Goal: Information Seeking & Learning: Check status

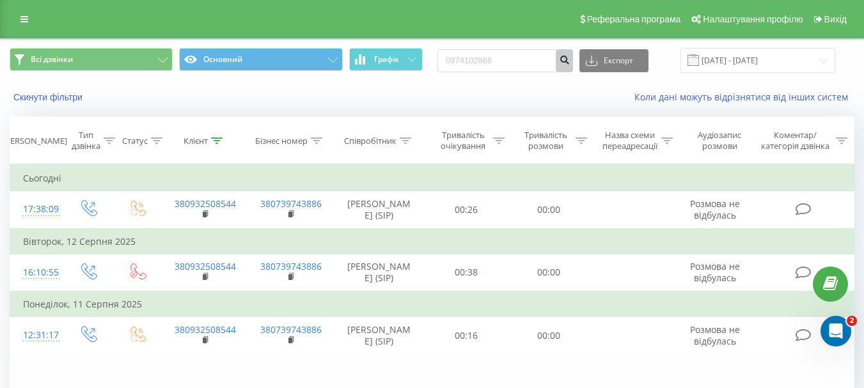
type input "0974102868"
click at [570, 58] on icon "submit" at bounding box center [564, 58] width 11 height 8
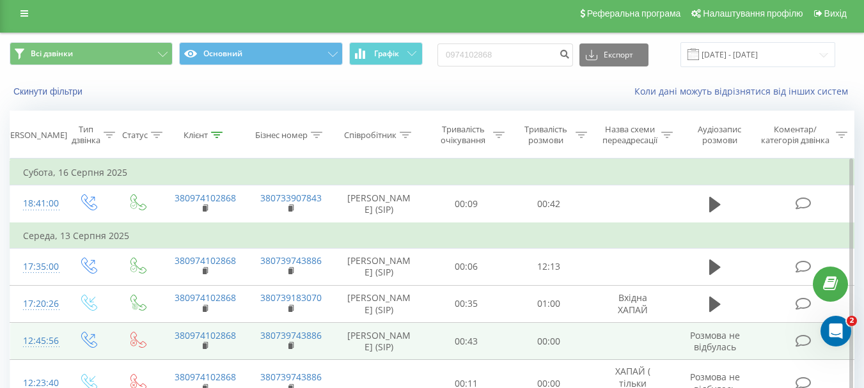
scroll to position [3, 0]
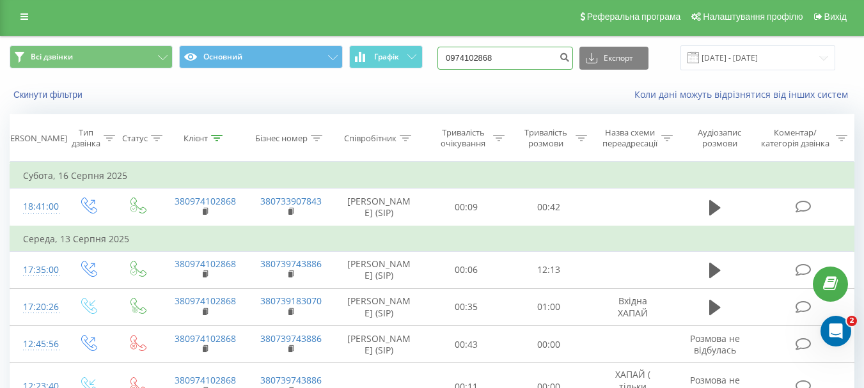
click at [486, 52] on input "0974102868" at bounding box center [506, 58] width 136 height 23
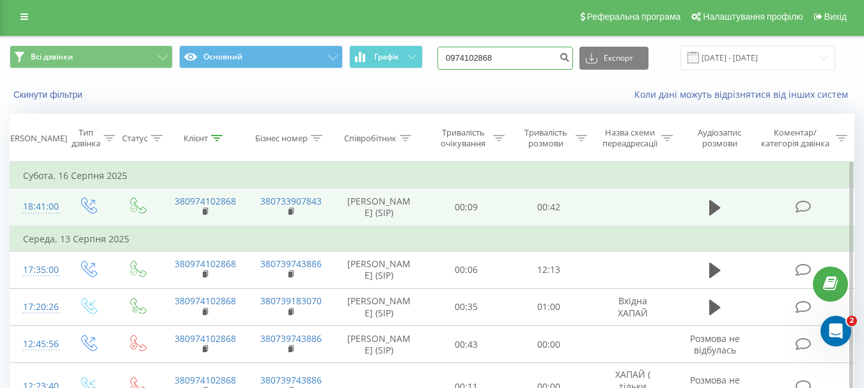
paste input "8) 629-41-2"
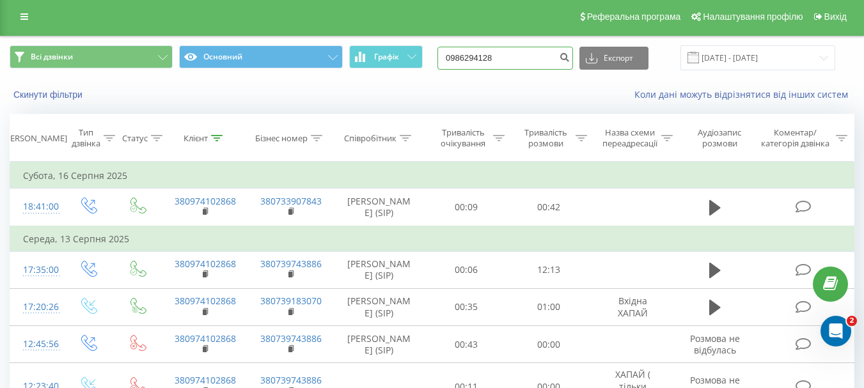
click at [525, 58] on input "0986294128" at bounding box center [506, 58] width 136 height 23
type input "0986294128"
click at [573, 60] on button "submit" at bounding box center [564, 58] width 17 height 23
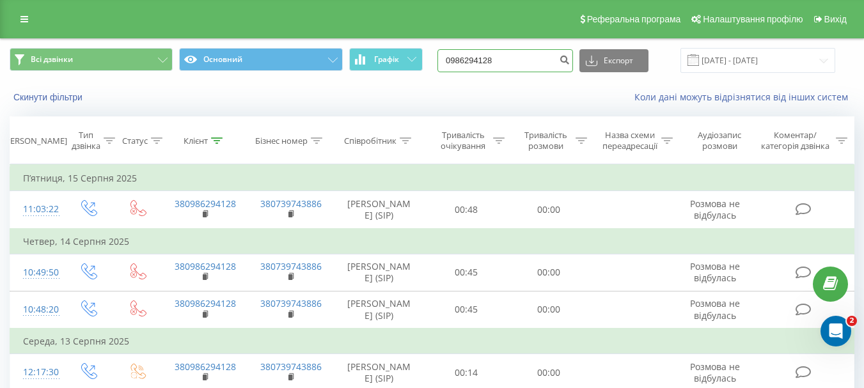
click at [503, 62] on input "0986294128" at bounding box center [506, 60] width 136 height 23
paste input "635295755"
type input "0635295755"
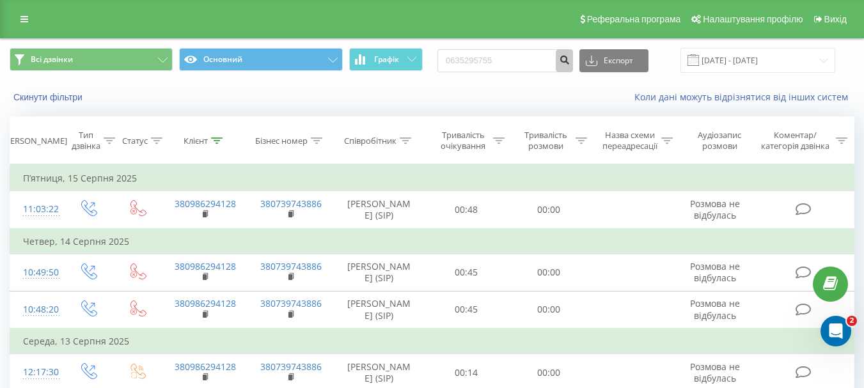
click at [570, 62] on icon "submit" at bounding box center [564, 58] width 11 height 8
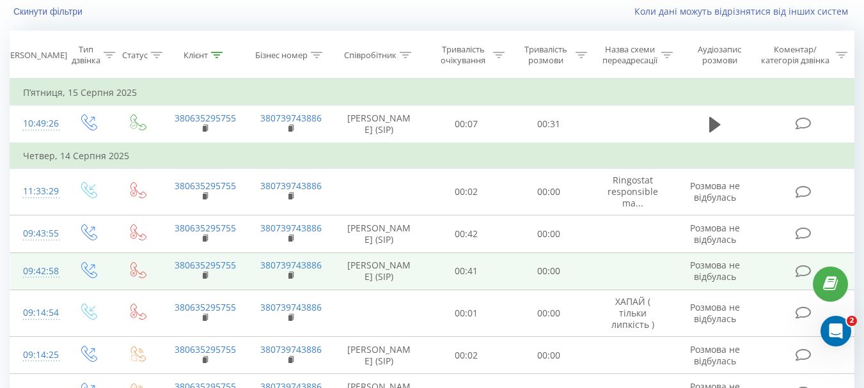
scroll to position [29, 0]
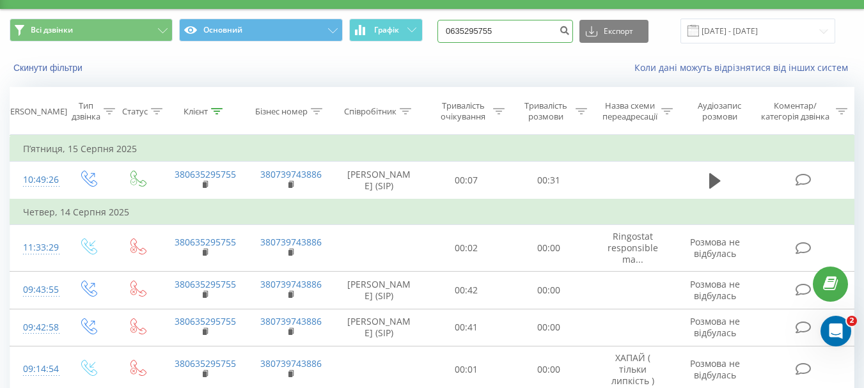
click at [506, 37] on input "0635295755" at bounding box center [506, 31] width 136 height 23
click at [506, 36] on input "0635295755" at bounding box center [506, 31] width 136 height 23
paste input "973799652"
type input "0973799652"
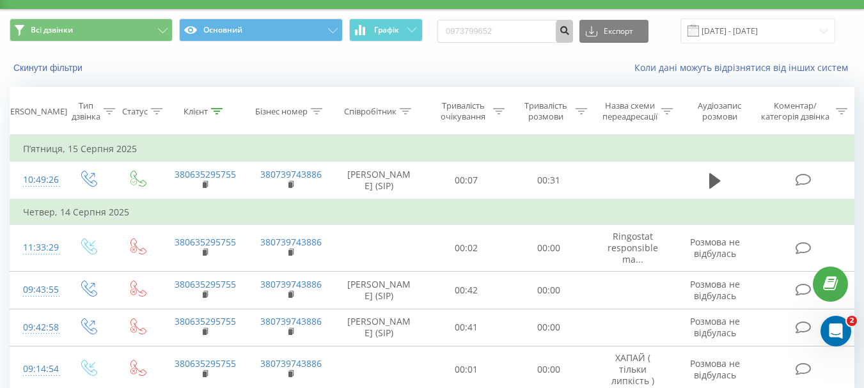
click at [570, 30] on icon "submit" at bounding box center [564, 29] width 11 height 8
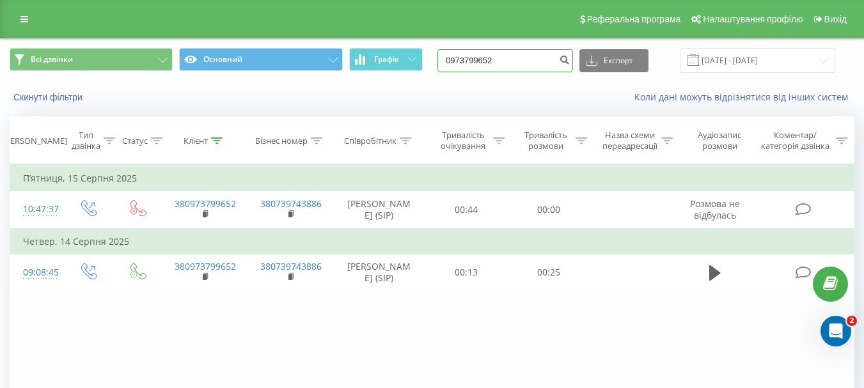
click at [529, 54] on input "0973799652" at bounding box center [506, 60] width 136 height 23
paste input ") 482-24-04"
click at [506, 58] on input "097) 482-24-04" at bounding box center [506, 60] width 136 height 23
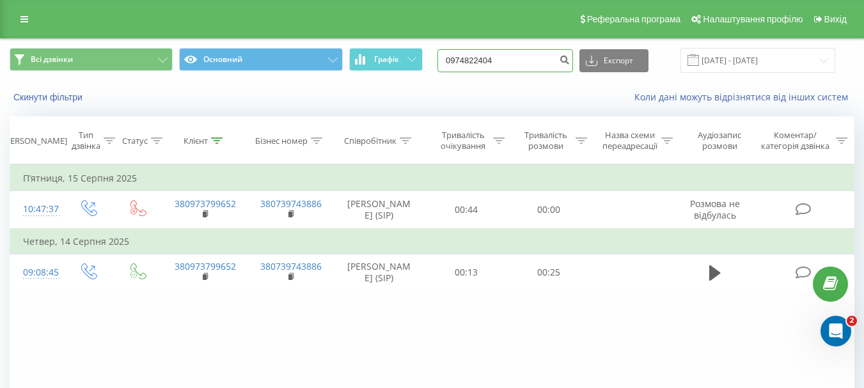
click at [532, 66] on input "0974822404" at bounding box center [506, 60] width 136 height 23
type input "0974822404"
click at [570, 58] on icon "submit" at bounding box center [564, 58] width 11 height 8
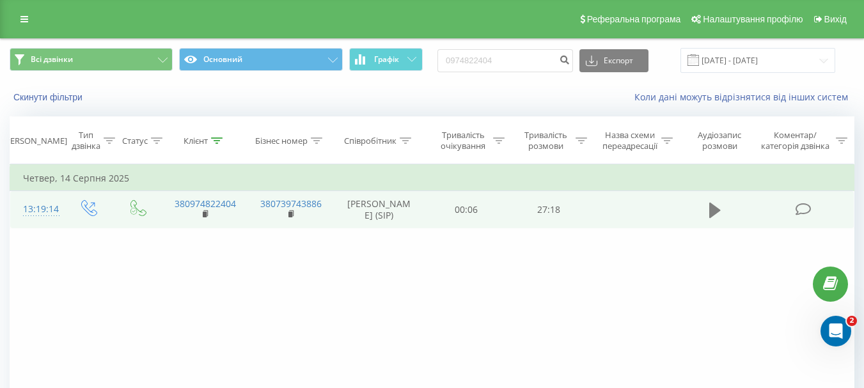
click at [710, 213] on icon at bounding box center [716, 210] width 12 height 15
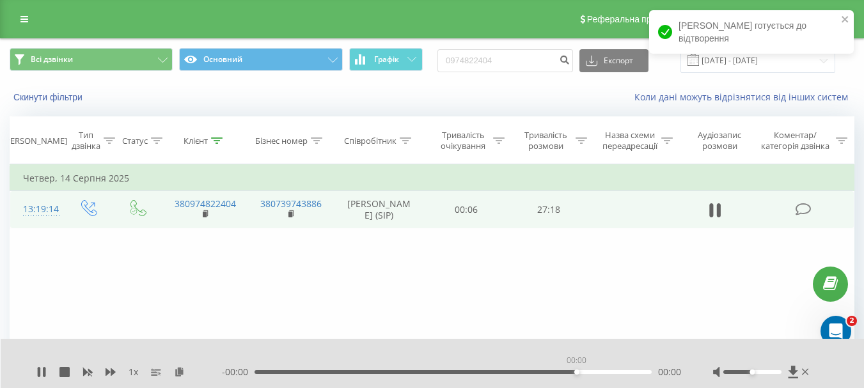
click at [575, 373] on div "00:00" at bounding box center [453, 372] width 397 height 4
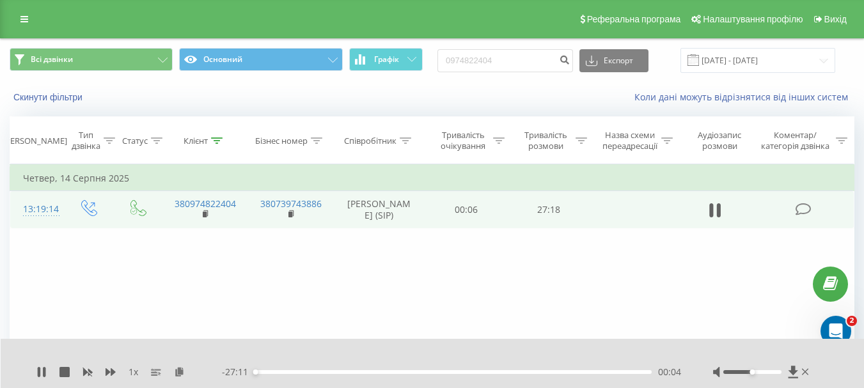
click at [566, 373] on div "00:04" at bounding box center [453, 372] width 397 height 4
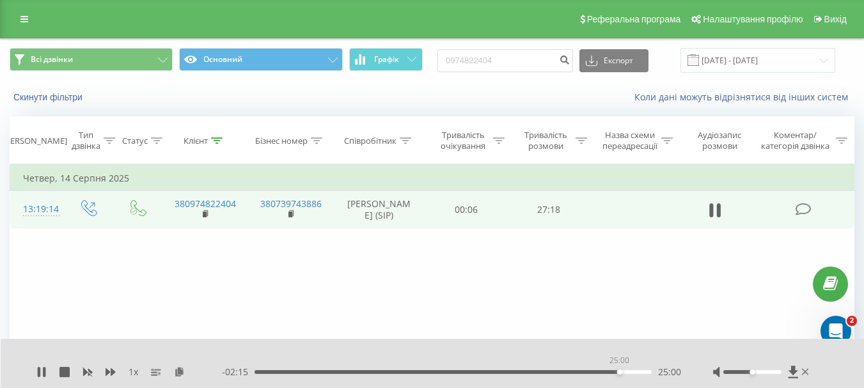
click at [619, 372] on div "25:00" at bounding box center [453, 372] width 397 height 4
click at [637, 371] on div "25:11" at bounding box center [453, 372] width 397 height 4
click at [42, 374] on icon at bounding box center [41, 372] width 10 height 10
click at [473, 60] on input "0974822404" at bounding box center [506, 60] width 136 height 23
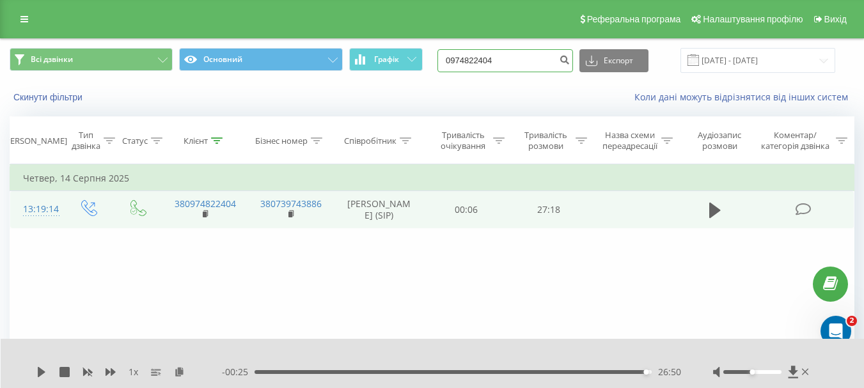
paste input "0668929260"
type input "0668929260"
click at [570, 57] on icon "submit" at bounding box center [564, 58] width 11 height 8
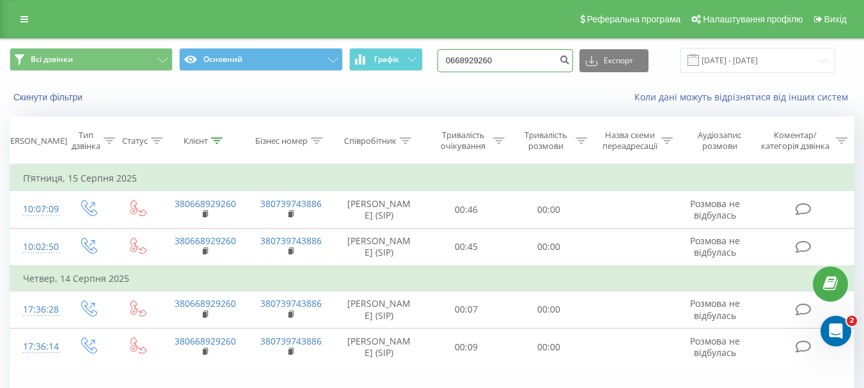
click at [482, 63] on input "0668929260" at bounding box center [506, 60] width 136 height 23
paste input "98) 662-60-61"
click at [508, 59] on input "098) 662-60-61" at bounding box center [506, 60] width 136 height 23
click at [529, 63] on input "0986626061" at bounding box center [506, 60] width 136 height 23
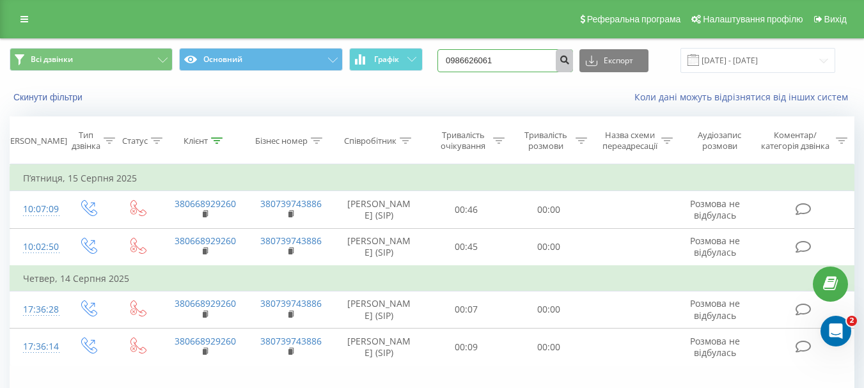
type input "0986626061"
click at [570, 61] on icon "submit" at bounding box center [564, 58] width 11 height 8
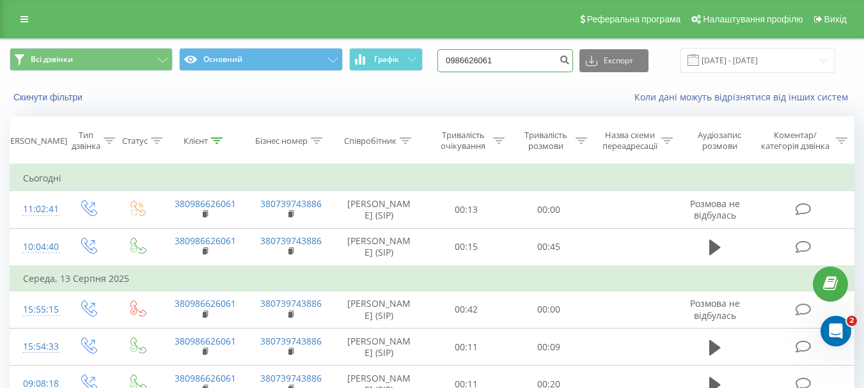
click at [539, 70] on input "0986626061" at bounding box center [506, 60] width 136 height 23
paste input "96436227"
type input "0996436227"
click at [572, 61] on button "submit" at bounding box center [564, 60] width 17 height 23
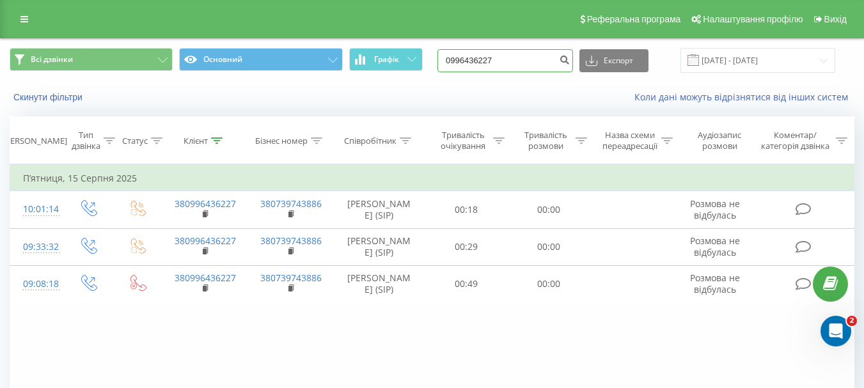
click at [470, 61] on input "0996436227" at bounding box center [506, 60] width 136 height 23
paste input "637209203"
drag, startPoint x: 470, startPoint y: 61, endPoint x: 555, endPoint y: 59, distance: 84.5
click at [553, 59] on input "0637209203" at bounding box center [506, 60] width 136 height 23
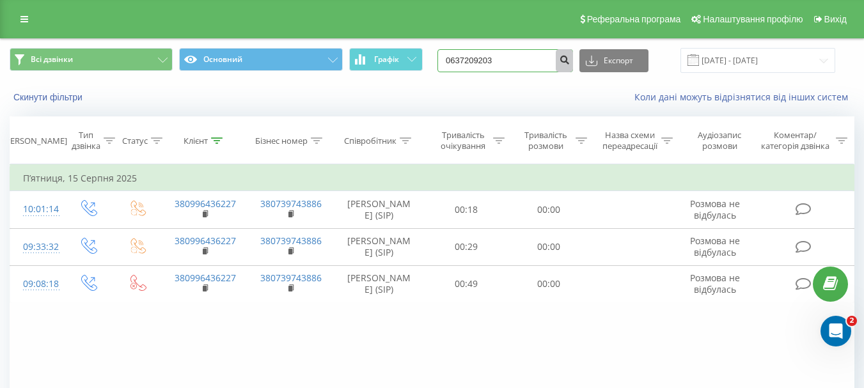
type input "0637209203"
click at [572, 63] on button "submit" at bounding box center [564, 60] width 17 height 23
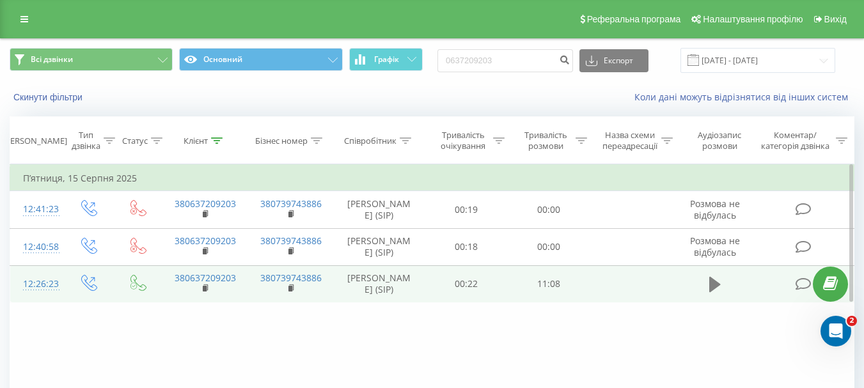
click at [710, 285] on icon at bounding box center [716, 285] width 12 height 18
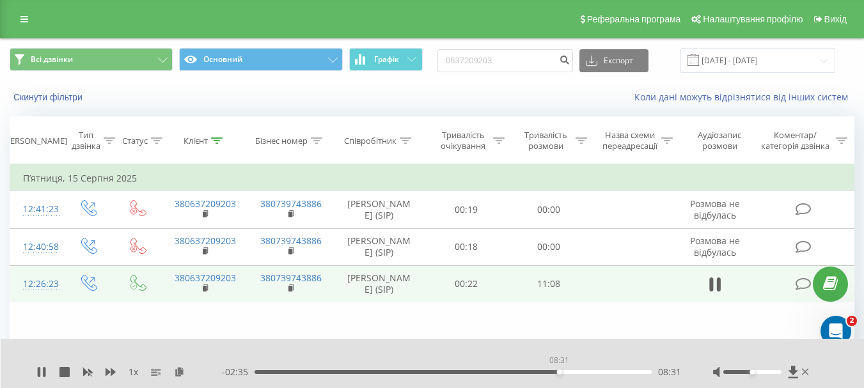
click at [559, 371] on div "08:31" at bounding box center [453, 372] width 397 height 4
click at [603, 372] on div "09:44" at bounding box center [453, 372] width 397 height 4
click at [271, 370] on div "09:44" at bounding box center [453, 372] width 397 height 4
click at [431, 373] on div "04:55" at bounding box center [453, 372] width 397 height 4
click at [599, 370] on div "09:37" at bounding box center [453, 372] width 397 height 4
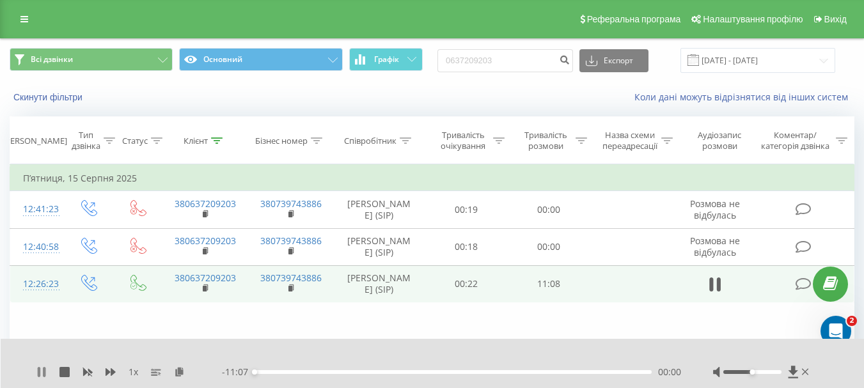
click at [44, 371] on icon at bounding box center [44, 372] width 3 height 10
click at [40, 371] on icon at bounding box center [42, 372] width 8 height 10
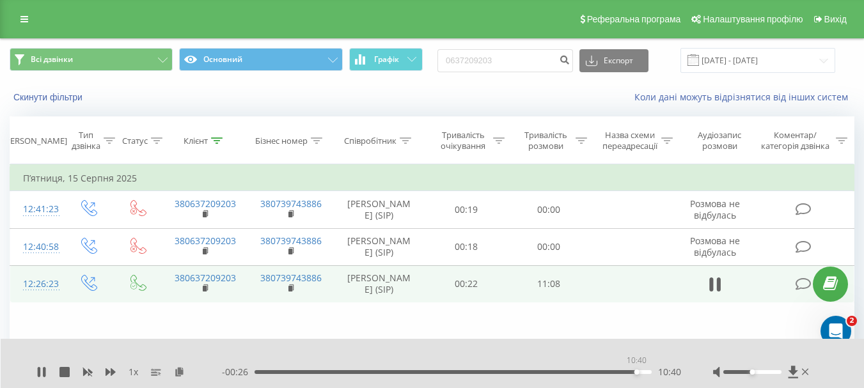
click at [637, 371] on div "10:40" at bounding box center [453, 372] width 397 height 4
click at [614, 371] on div "10:03" at bounding box center [453, 372] width 397 height 4
click at [39, 369] on icon at bounding box center [39, 372] width 3 height 10
click at [37, 370] on icon at bounding box center [41, 372] width 10 height 10
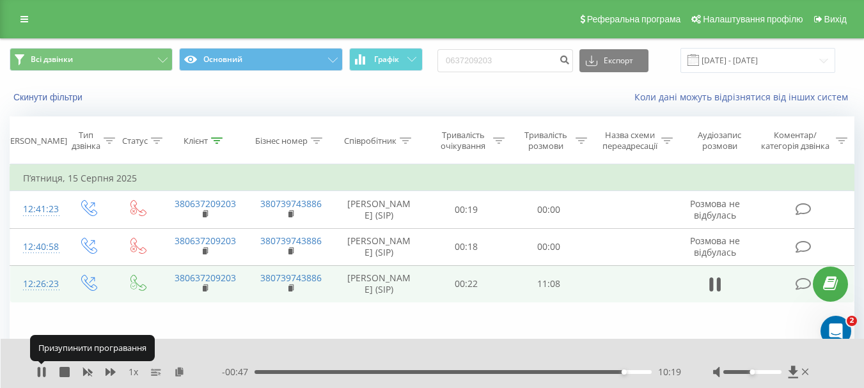
click at [37, 370] on icon at bounding box center [41, 372] width 10 height 10
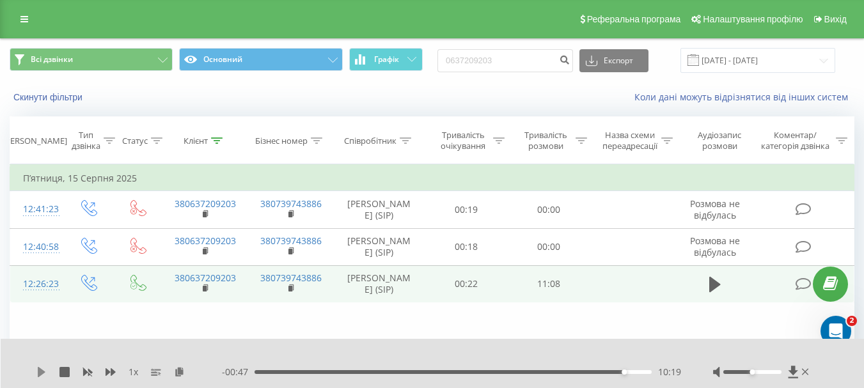
click at [44, 372] on icon at bounding box center [42, 372] width 8 height 10
click at [502, 61] on input "0637209203" at bounding box center [506, 60] width 136 height 23
click at [501, 61] on input "0637209203" at bounding box center [506, 60] width 136 height 23
click at [43, 372] on icon at bounding box center [41, 372] width 10 height 10
click at [478, 53] on input "0637209203" at bounding box center [506, 60] width 136 height 23
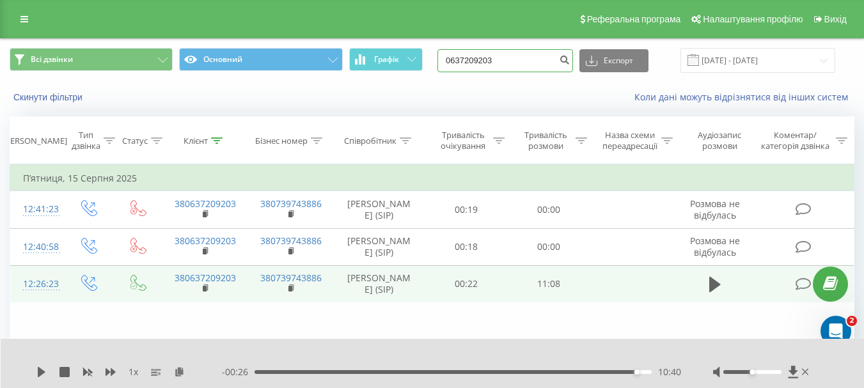
click at [478, 53] on input "0637209203" at bounding box center [506, 60] width 136 height 23
paste input "503588061"
type input "0503588061"
